Goal: Navigation & Orientation: Find specific page/section

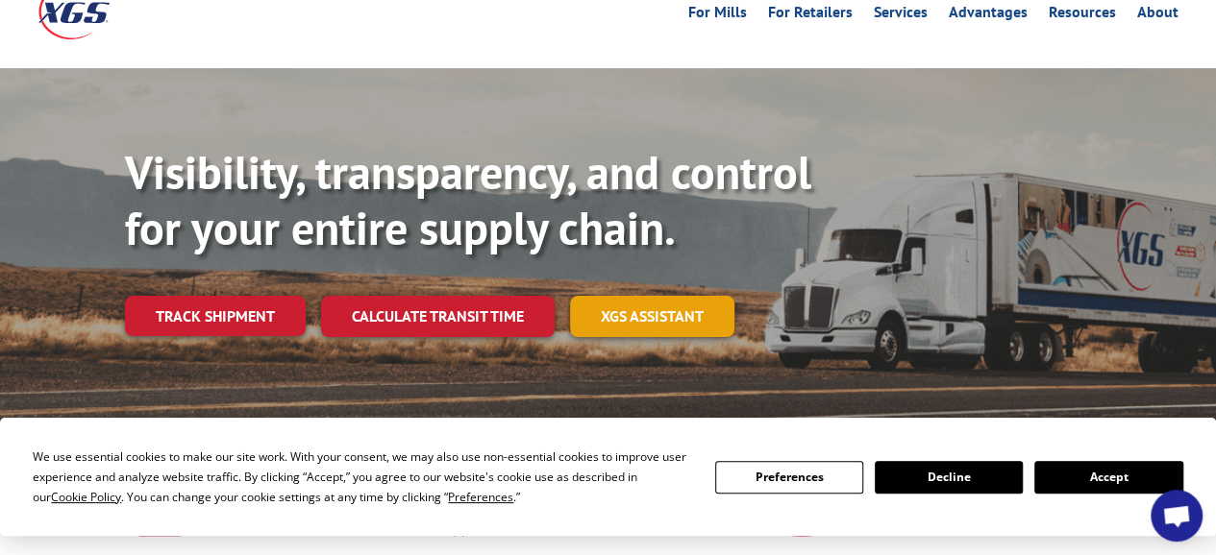
scroll to position [288, 0]
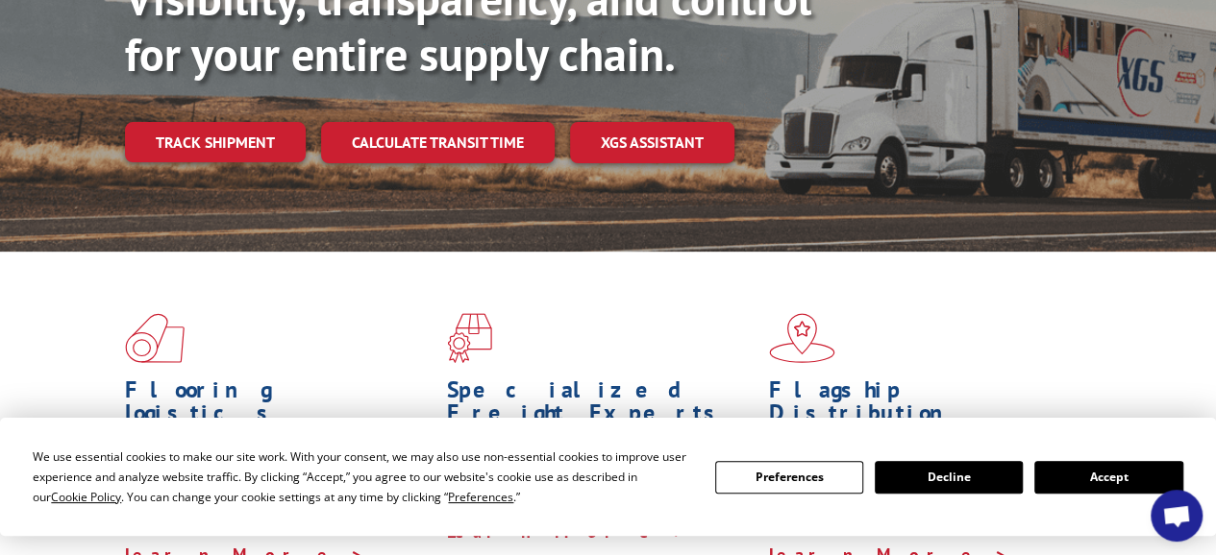
drag, startPoint x: 1115, startPoint y: 486, endPoint x: 1101, endPoint y: 478, distance: 16.0
click at [1117, 492] on div "We use essential cookies to make our site work. With your consent, we may also …" at bounding box center [607, 477] width 1149 height 61
click at [1098, 489] on button "Accept" at bounding box center [1108, 477] width 148 height 33
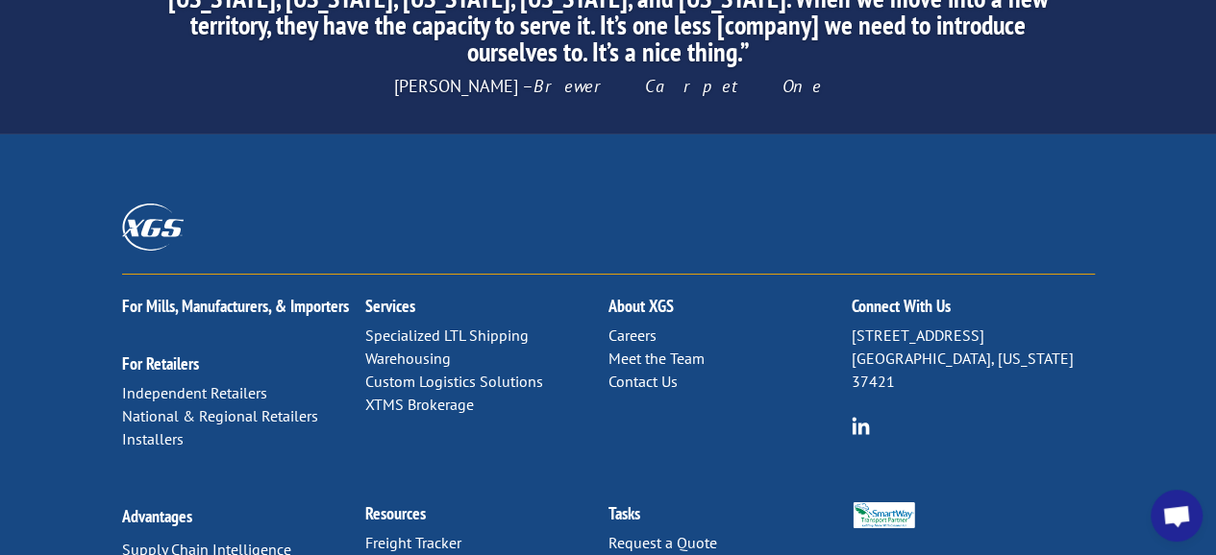
scroll to position [3240, 0]
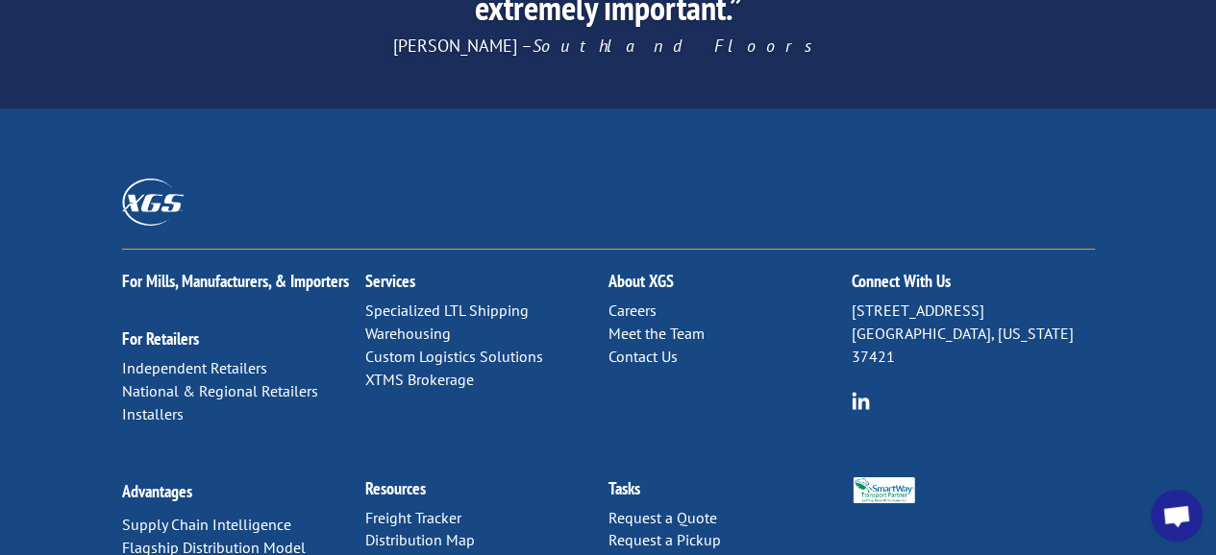
click at [635, 347] on link "Contact Us" at bounding box center [642, 356] width 69 height 19
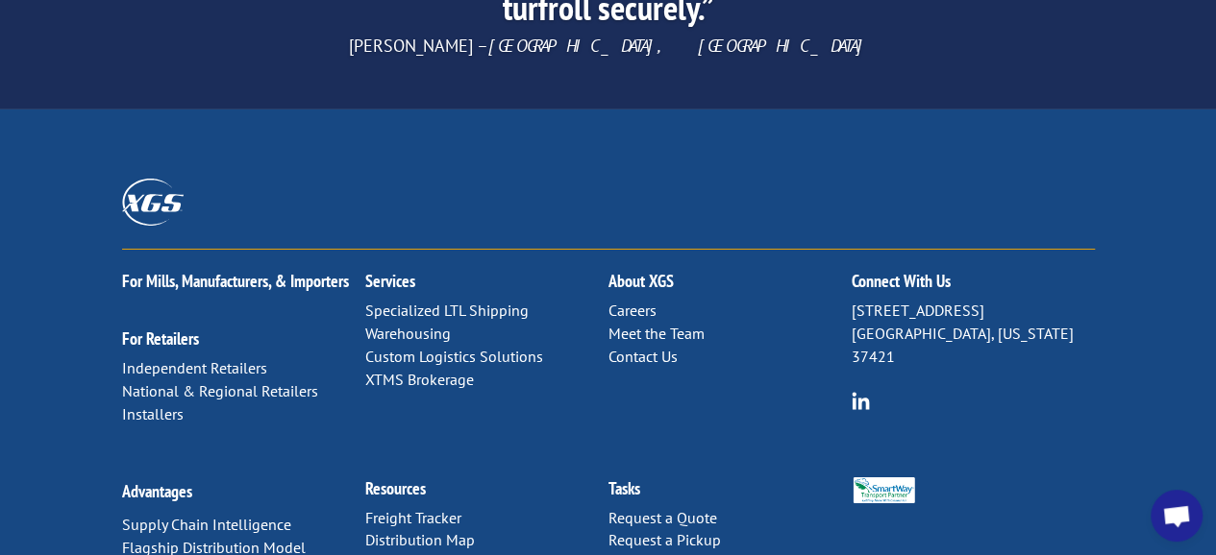
click at [638, 301] on link "Careers" at bounding box center [632, 310] width 48 height 19
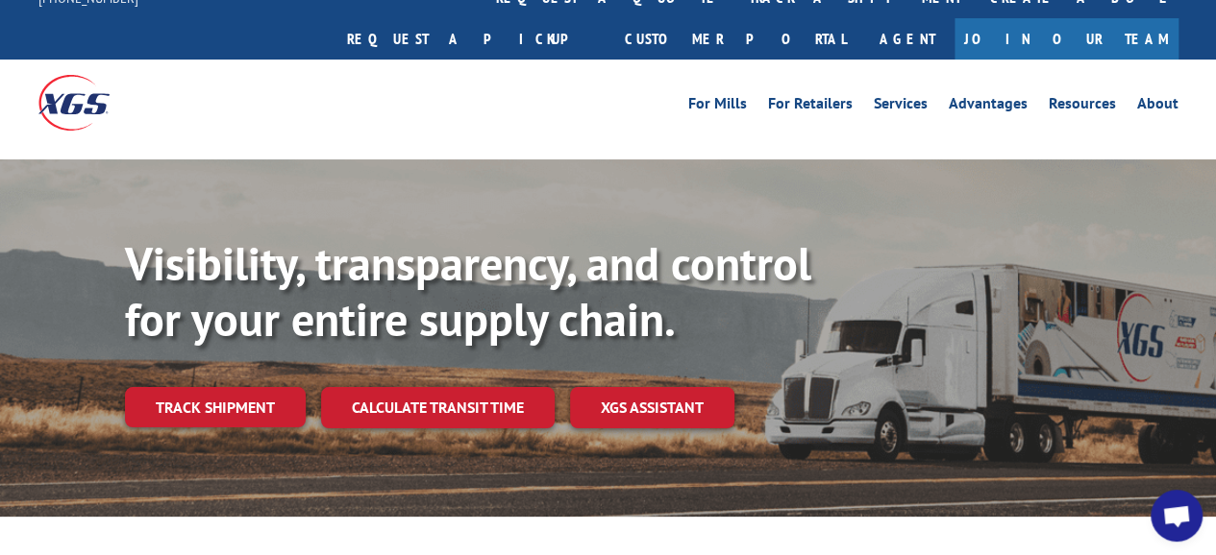
scroll to position [0, 0]
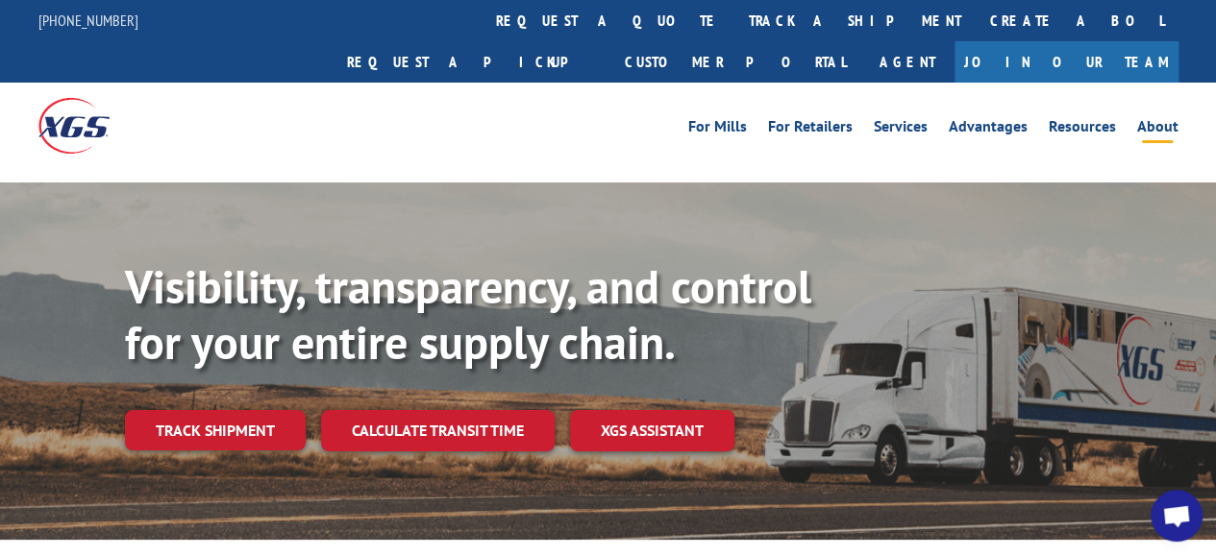
click at [1163, 119] on link "About" at bounding box center [1157, 129] width 41 height 21
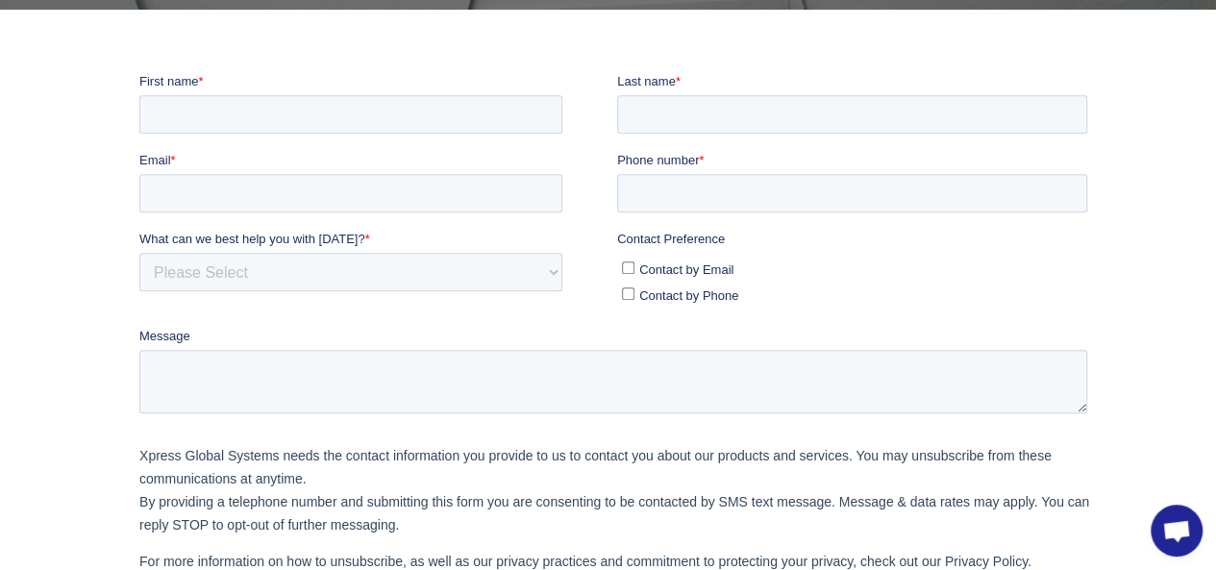
scroll to position [577, 0]
